Goal: Task Accomplishment & Management: Use online tool/utility

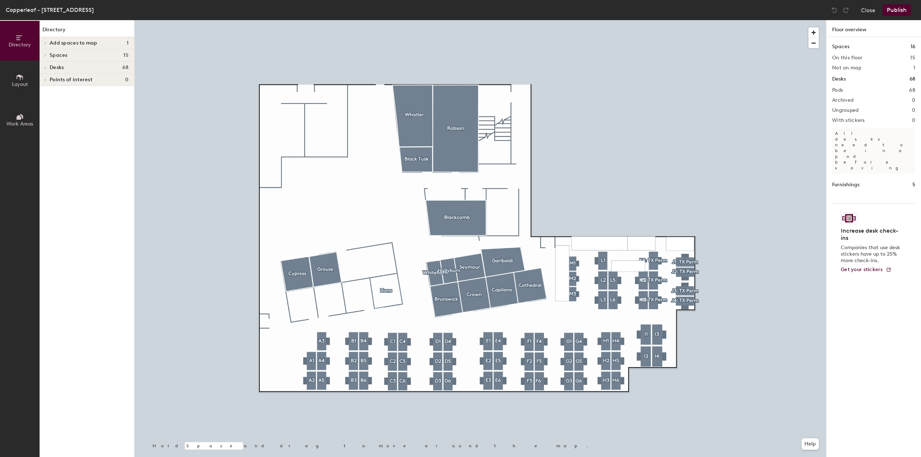
click at [539, 20] on div at bounding box center [481, 20] width 692 height 0
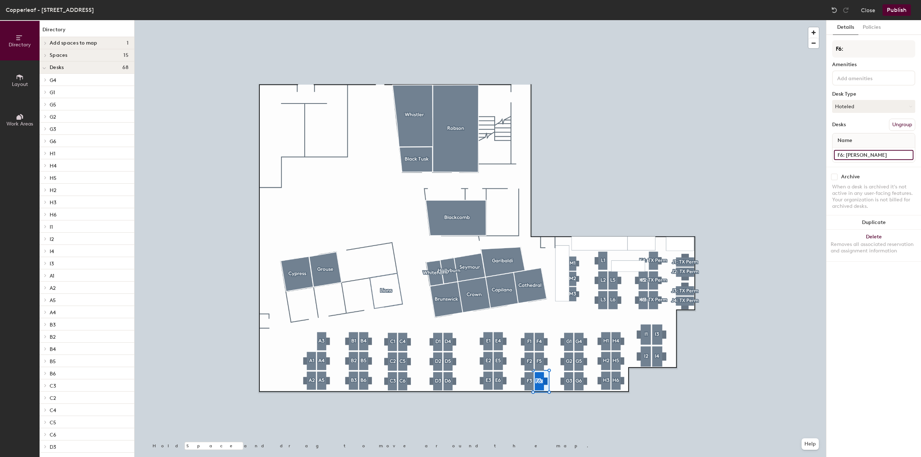
click at [847, 154] on input "F6: [PERSON_NAME]" at bounding box center [874, 155] width 80 height 10
type input "F6"
click at [894, 10] on button "Publish" at bounding box center [897, 10] width 28 height 12
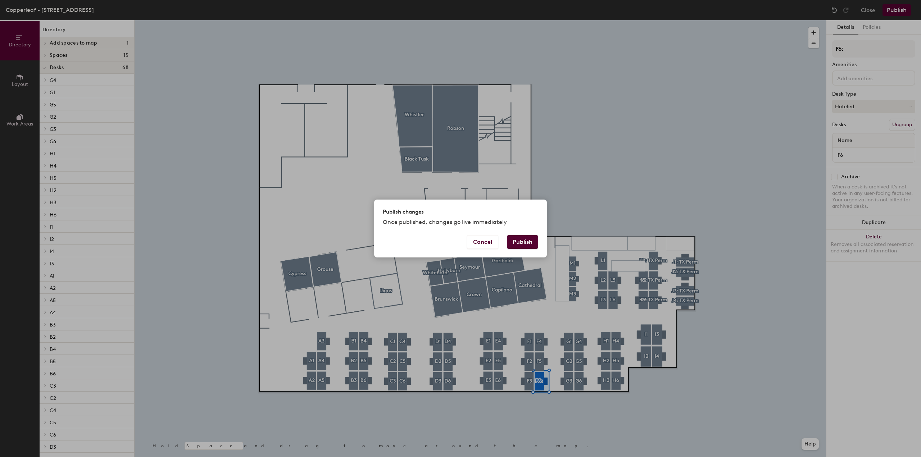
click at [524, 245] on button "Publish" at bounding box center [522, 242] width 31 height 14
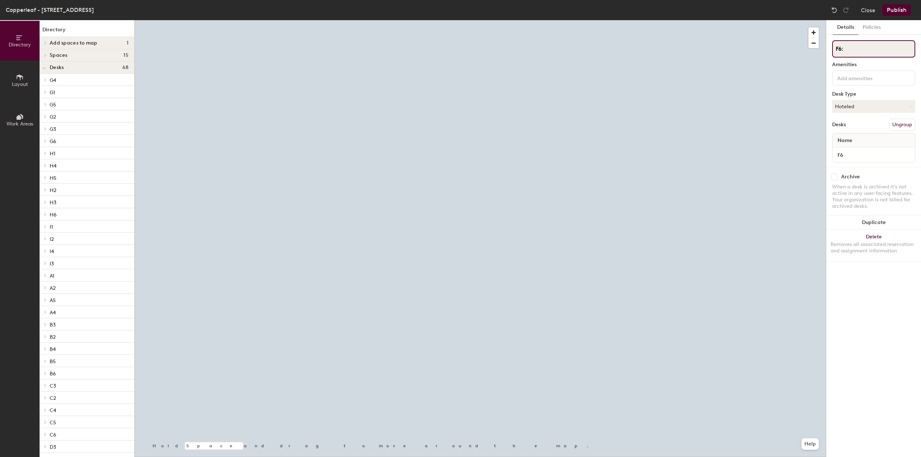
click at [851, 48] on input "F6:" at bounding box center [873, 48] width 83 height 17
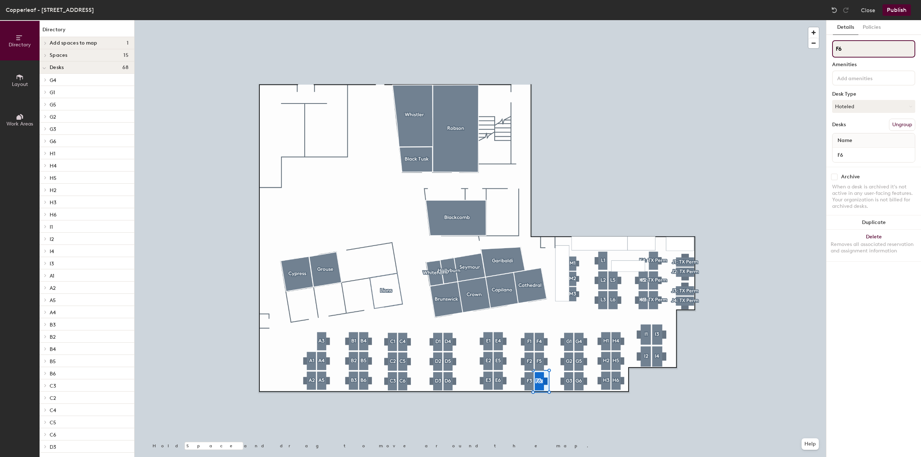
type input "F6"
click at [899, 10] on button "Publish" at bounding box center [897, 10] width 28 height 12
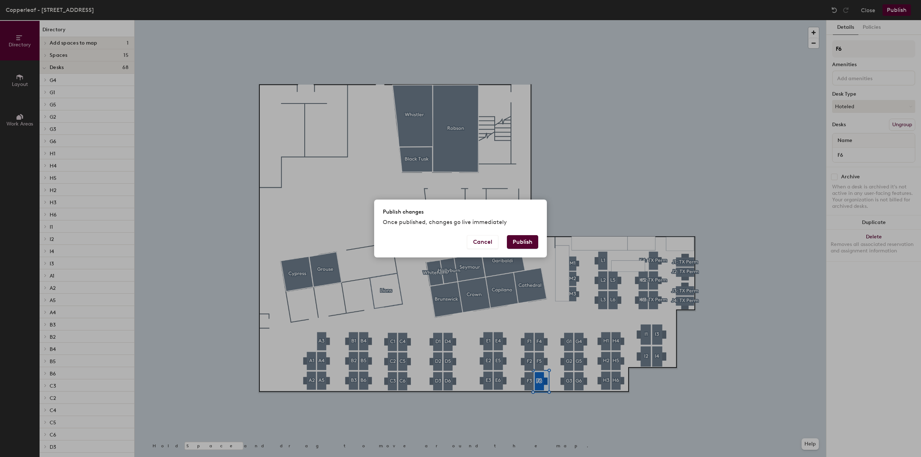
click at [523, 239] on button "Publish" at bounding box center [522, 242] width 31 height 14
